Goal: Check status: Check status

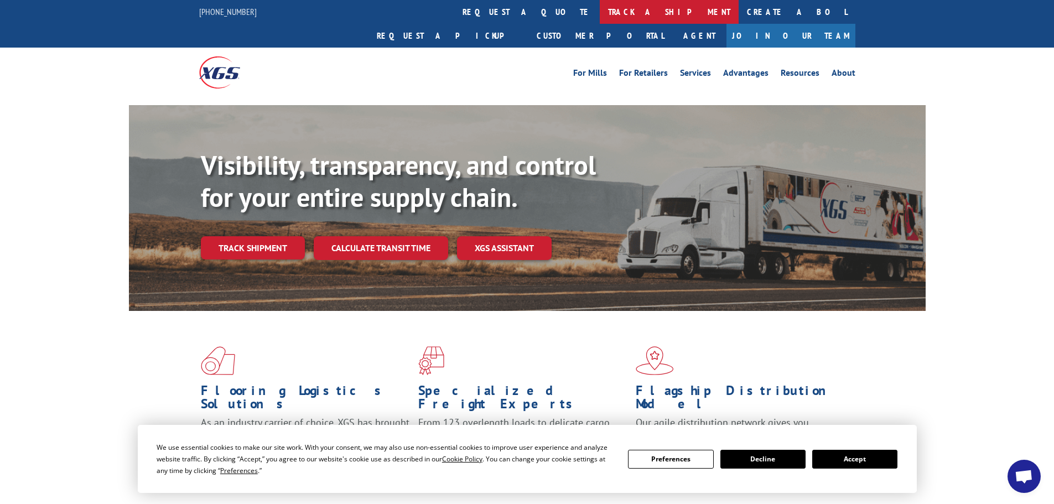
click at [600, 9] on link "track a shipment" at bounding box center [669, 12] width 139 height 24
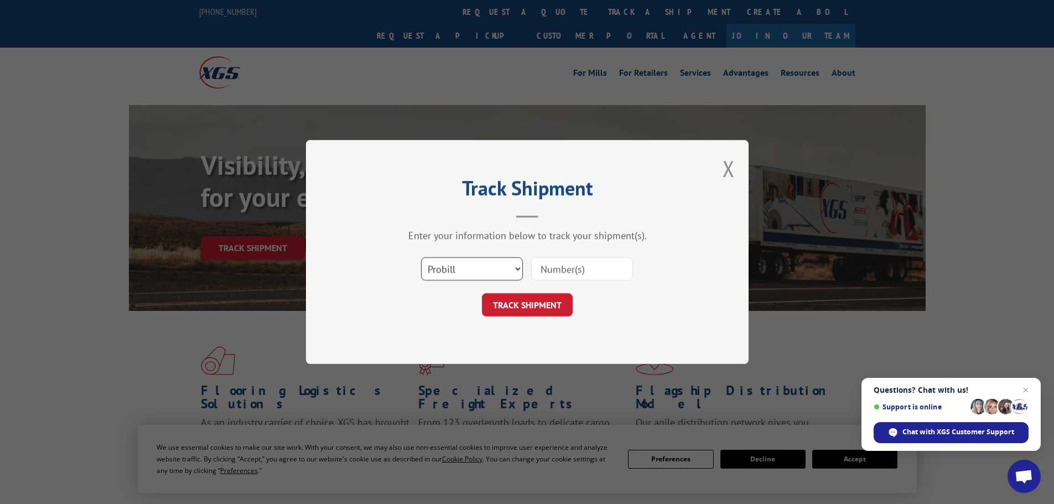
click at [475, 265] on select "Select category... Probill BOL PO" at bounding box center [472, 268] width 102 height 23
click at [421, 257] on select "Select category... Probill BOL PO" at bounding box center [472, 268] width 102 height 23
click at [557, 266] on input at bounding box center [582, 268] width 102 height 23
type input "0078162804"
click at [482, 293] on button "TRACK SHIPMENT" at bounding box center [527, 304] width 91 height 23
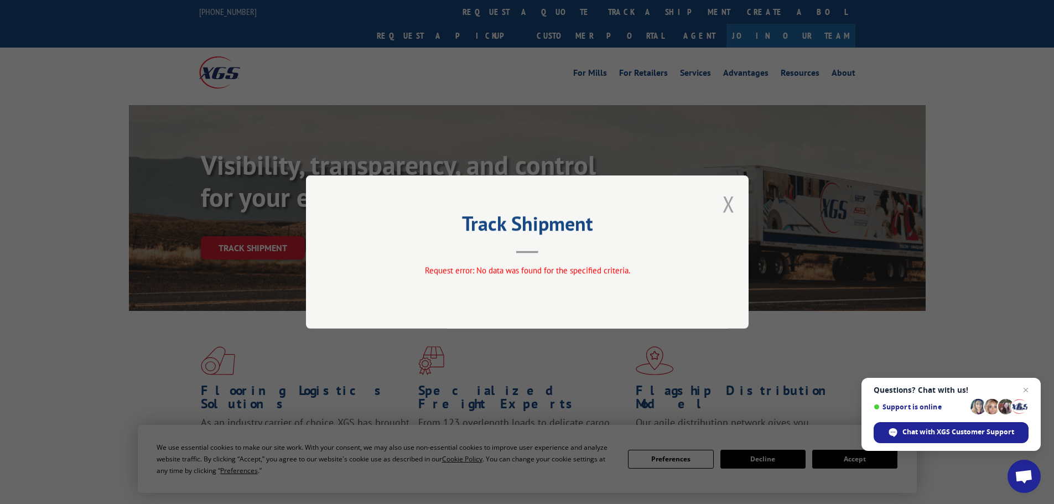
click at [727, 204] on button "Close modal" at bounding box center [728, 203] width 12 height 29
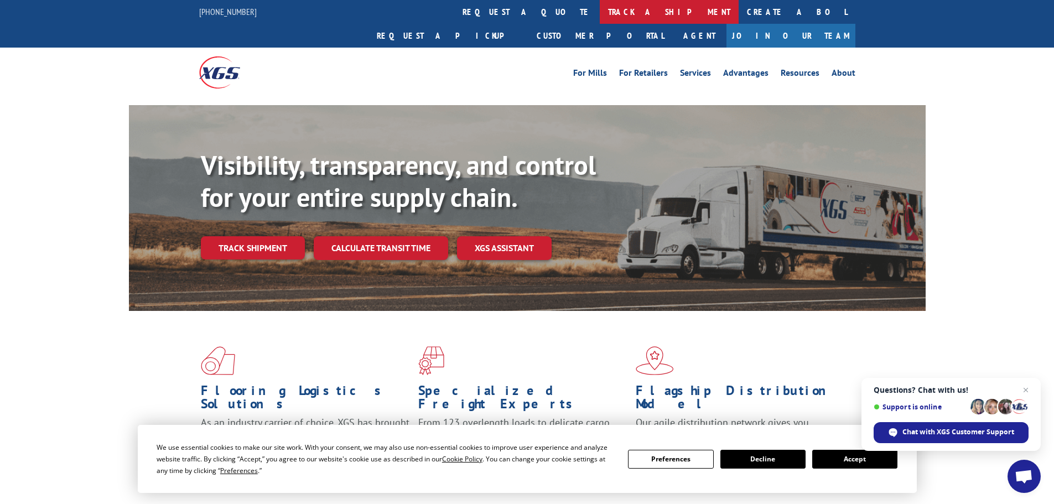
click at [600, 13] on link "track a shipment" at bounding box center [669, 12] width 139 height 24
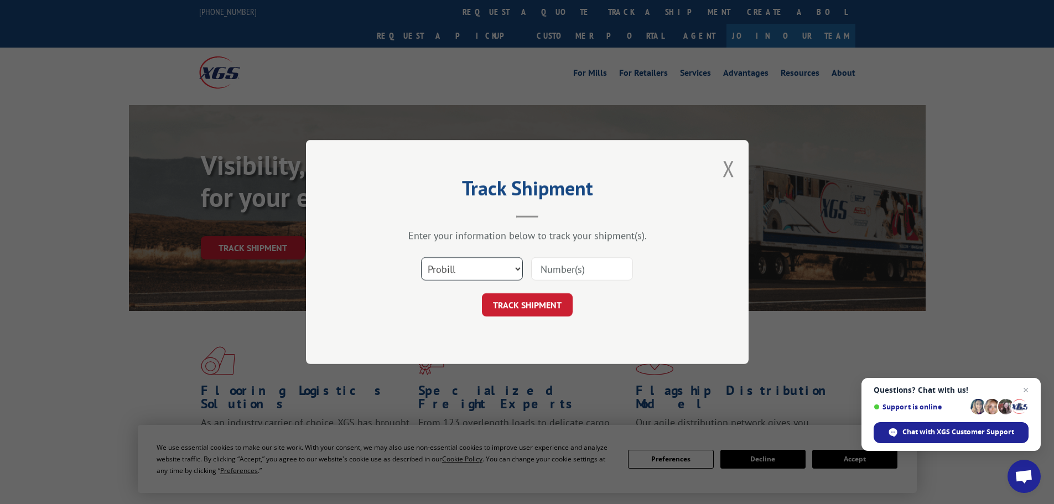
click at [474, 275] on select "Select category... Probill BOL PO" at bounding box center [472, 268] width 102 height 23
click at [421, 257] on select "Select category... Probill BOL PO" at bounding box center [472, 268] width 102 height 23
click at [555, 266] on input at bounding box center [582, 268] width 102 height 23
type input "2841304"
click button "TRACK SHIPMENT" at bounding box center [527, 304] width 91 height 23
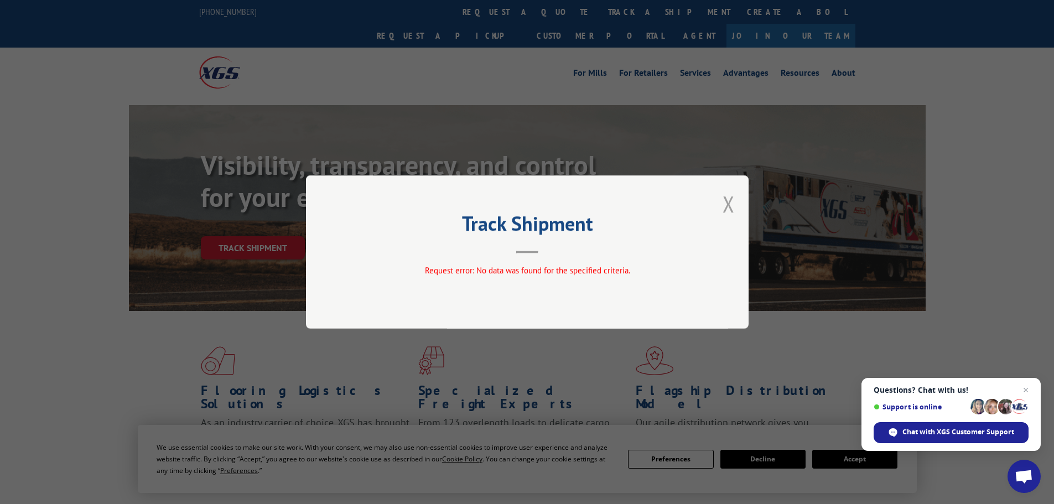
click at [734, 210] on button "Close modal" at bounding box center [728, 203] width 12 height 29
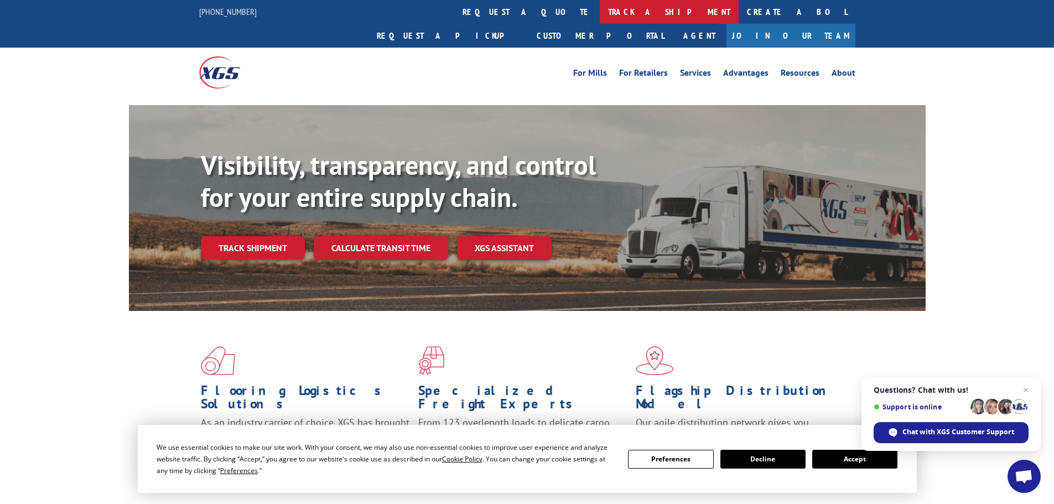
click at [600, 14] on link "track a shipment" at bounding box center [669, 12] width 139 height 24
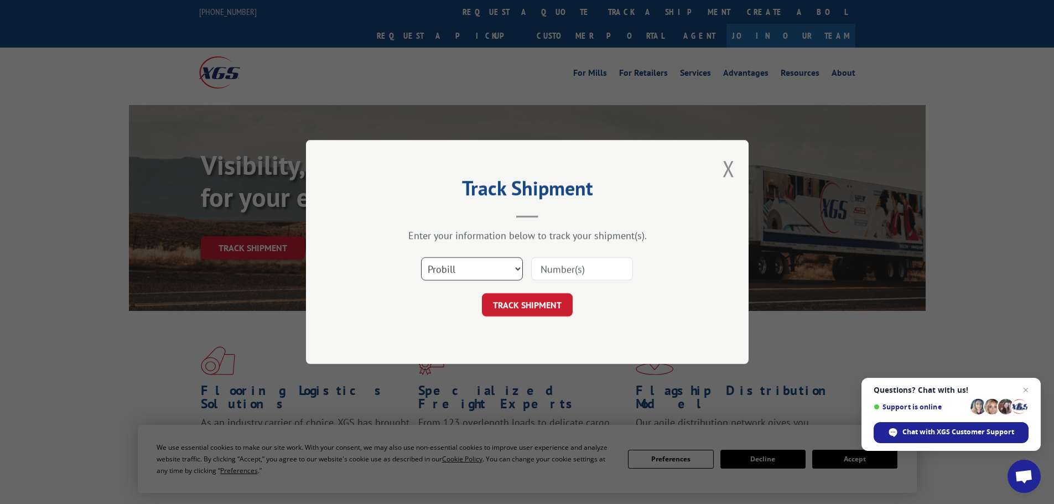
click at [481, 265] on select "Select category... Probill BOL PO" at bounding box center [472, 268] width 102 height 23
select select "po"
click at [421, 257] on select "Select category... Probill BOL PO" at bounding box center [472, 268] width 102 height 23
click at [572, 275] on input at bounding box center [582, 268] width 102 height 23
type input "12548843"
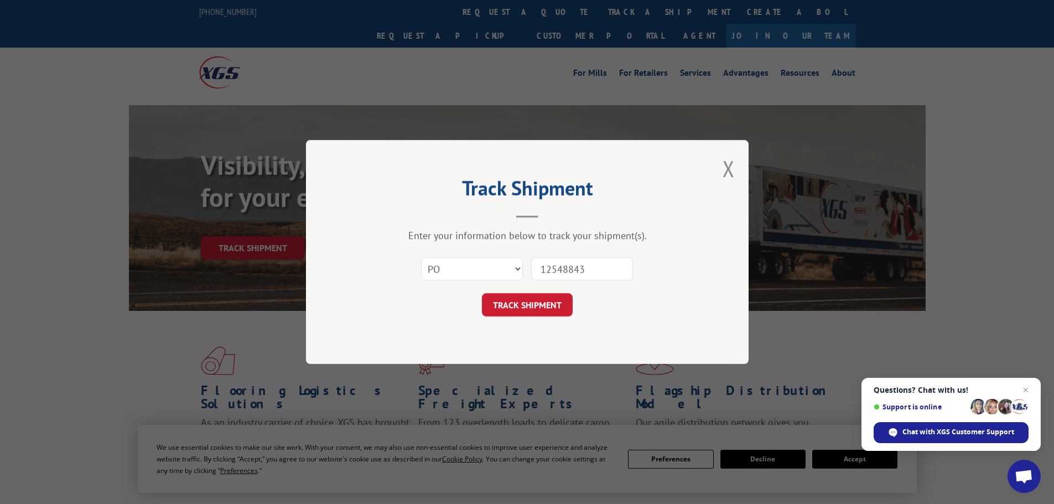
click at [482, 293] on button "TRACK SHIPMENT" at bounding box center [527, 304] width 91 height 23
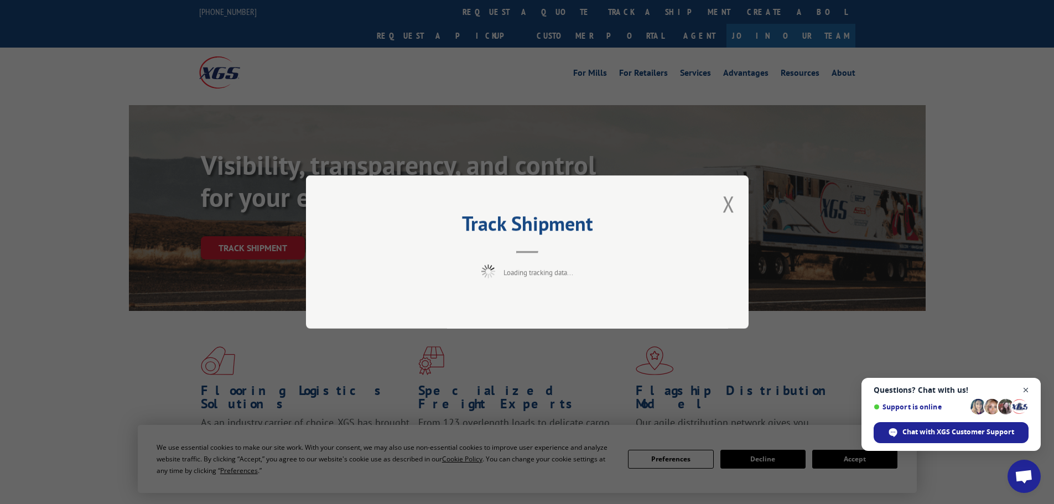
click at [1027, 391] on span "Open chat" at bounding box center [1026, 390] width 14 height 14
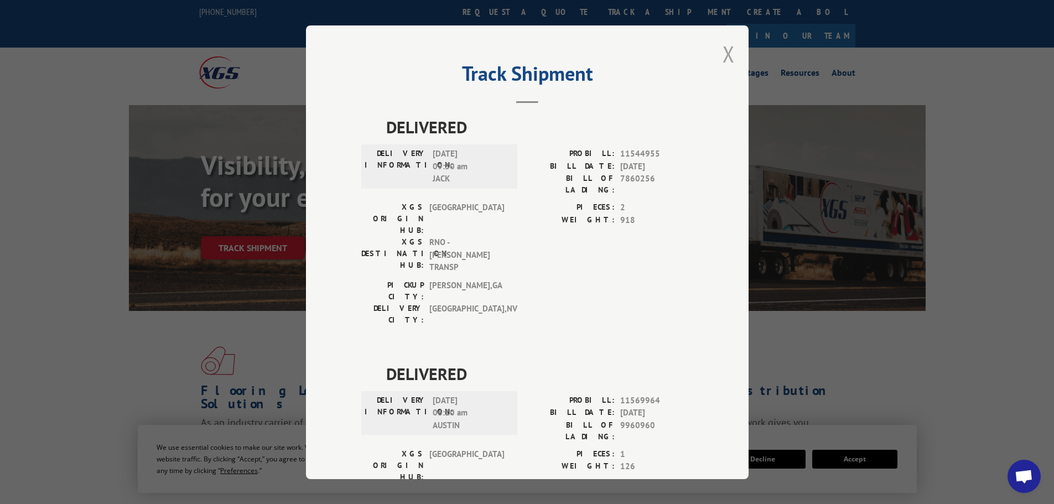
click at [727, 56] on button "Close modal" at bounding box center [728, 53] width 12 height 29
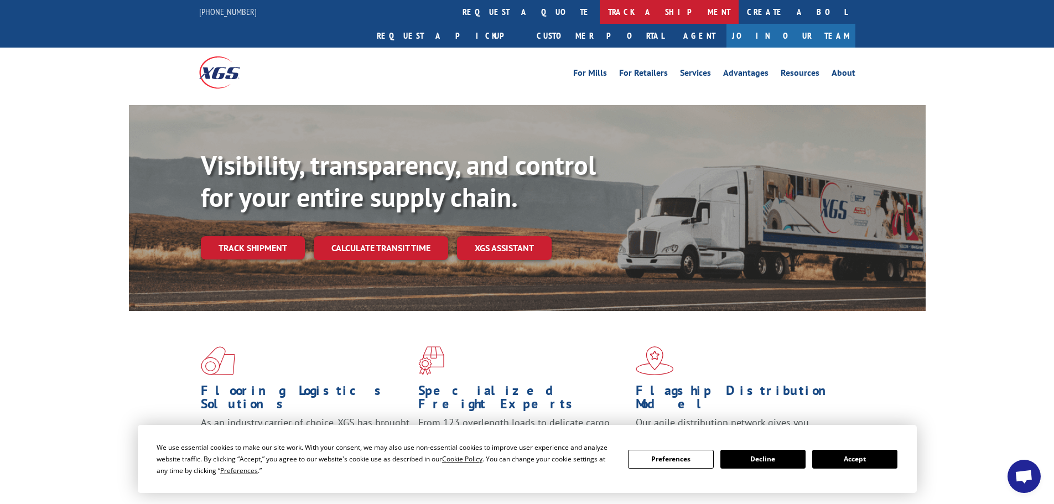
click at [600, 13] on link "track a shipment" at bounding box center [669, 12] width 139 height 24
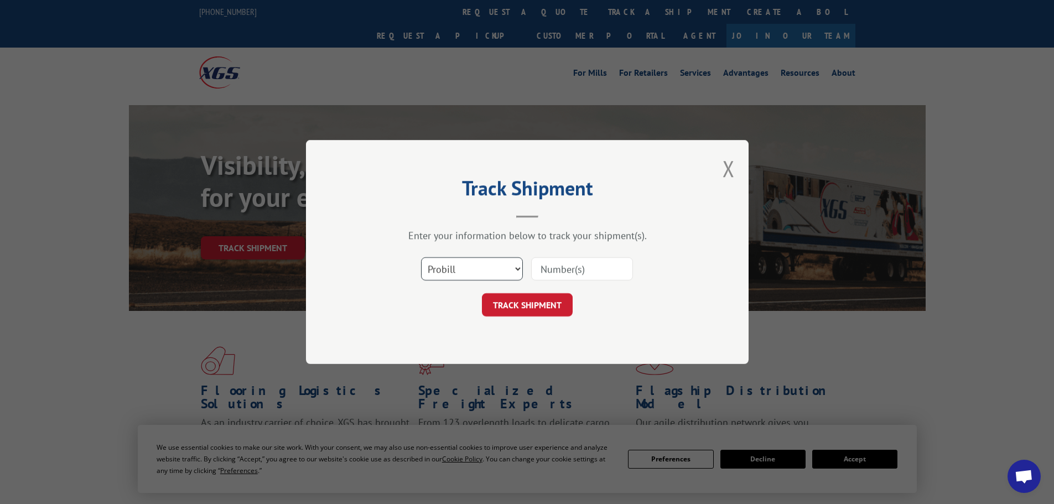
click at [463, 272] on select "Select category... Probill BOL PO" at bounding box center [472, 268] width 102 height 23
select select "bol"
click at [421, 257] on select "Select category... Probill BOL PO" at bounding box center [472, 268] width 102 height 23
click at [567, 261] on input at bounding box center [582, 268] width 102 height 23
paste input "5999795"
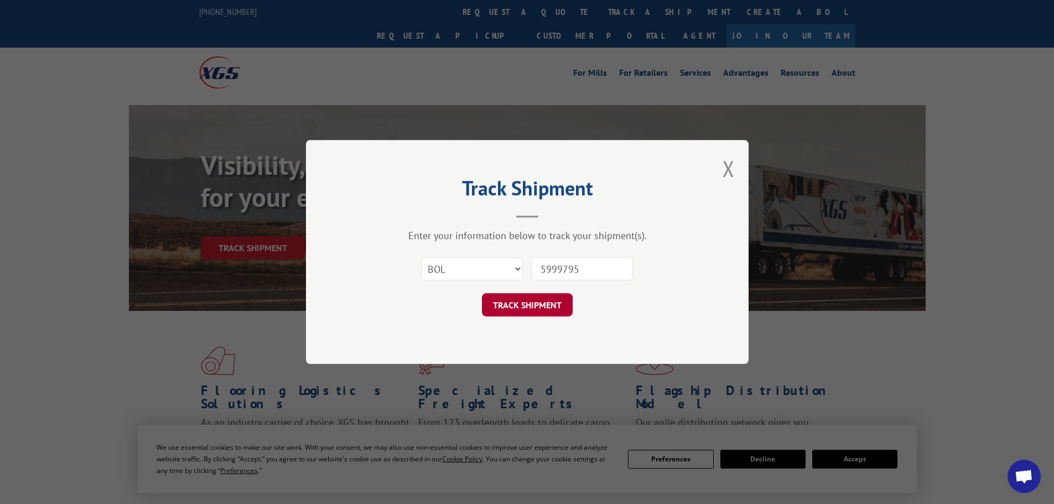
type input "5999795"
click at [533, 310] on button "TRACK SHIPMENT" at bounding box center [527, 304] width 91 height 23
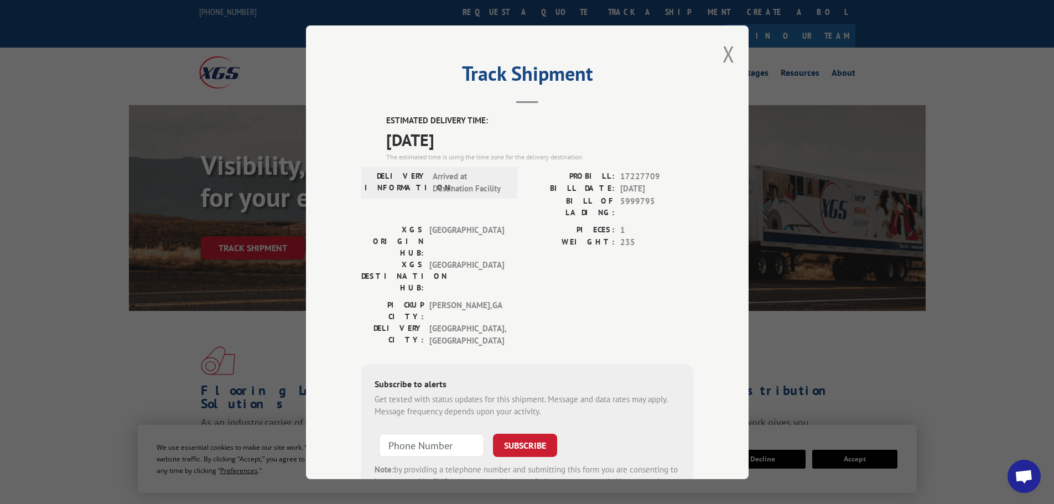
click at [732, 45] on div "Track Shipment ESTIMATED DELIVERY TIME: [DATE] The estimated time is using the …" at bounding box center [527, 252] width 442 height 454
click at [728, 53] on button "Close modal" at bounding box center [728, 53] width 12 height 29
